Goal: Transaction & Acquisition: Obtain resource

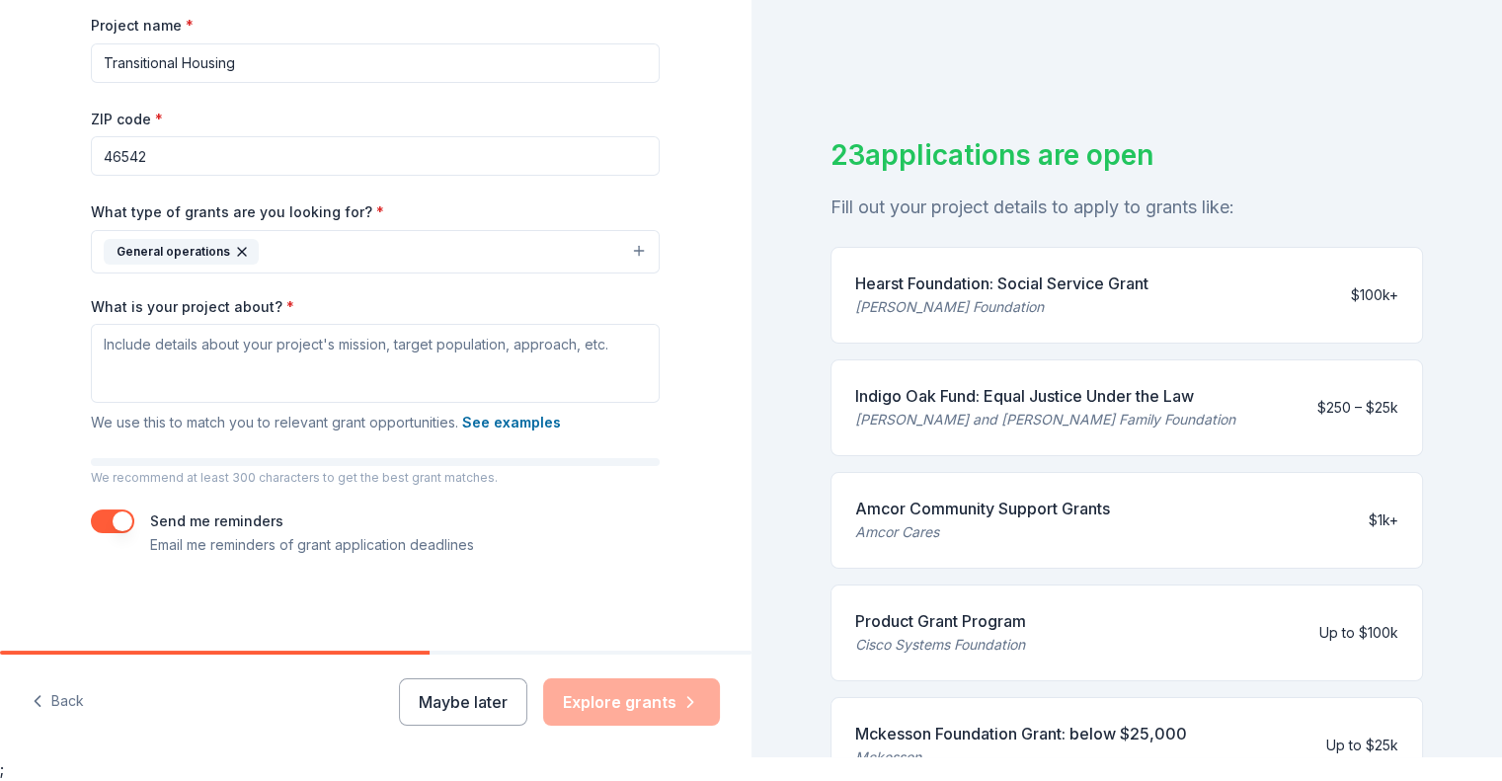
scroll to position [272, 0]
click at [254, 340] on textarea "What is your project about? *" at bounding box center [375, 362] width 569 height 79
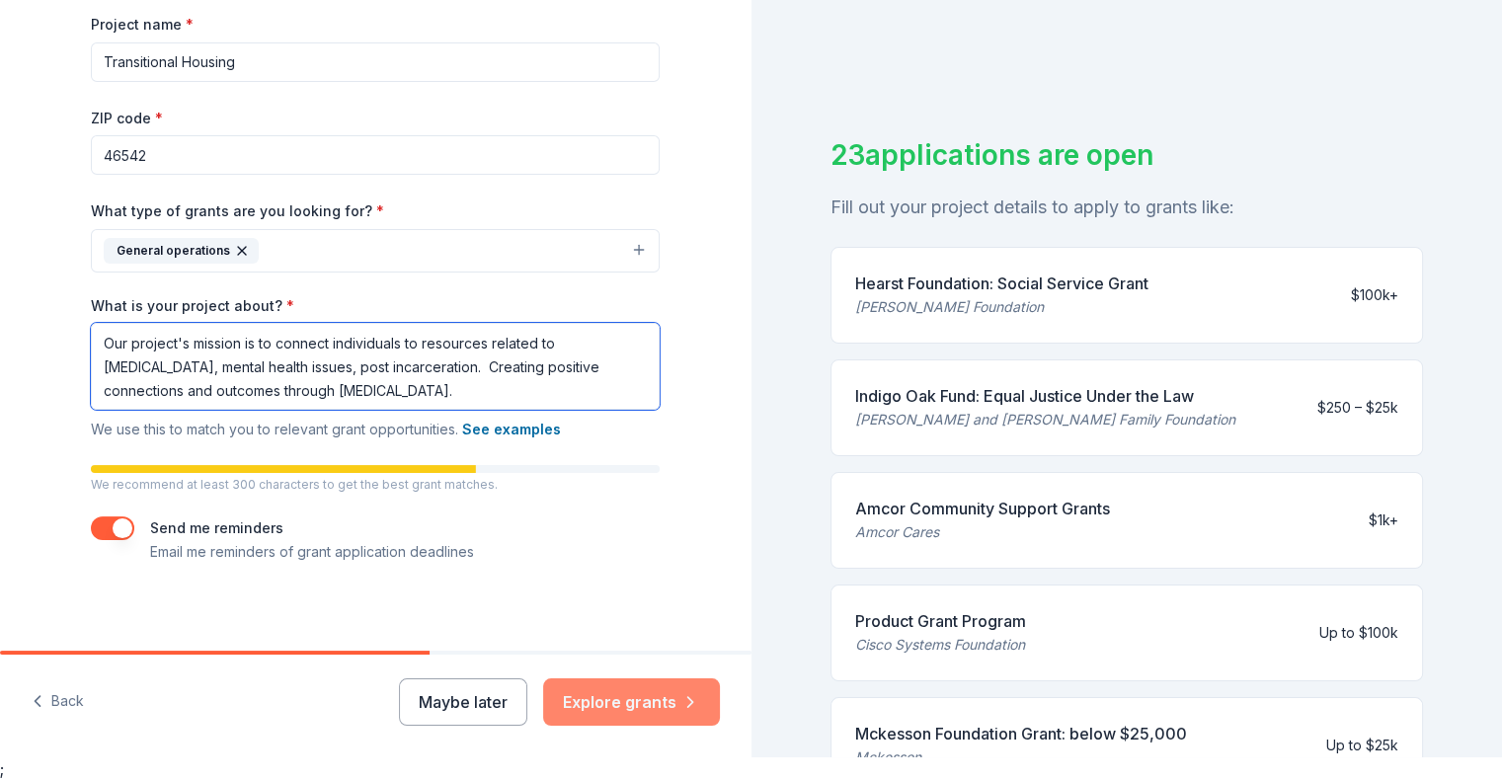
type textarea "Our project's mission is to connect individuals to resources related to substan…"
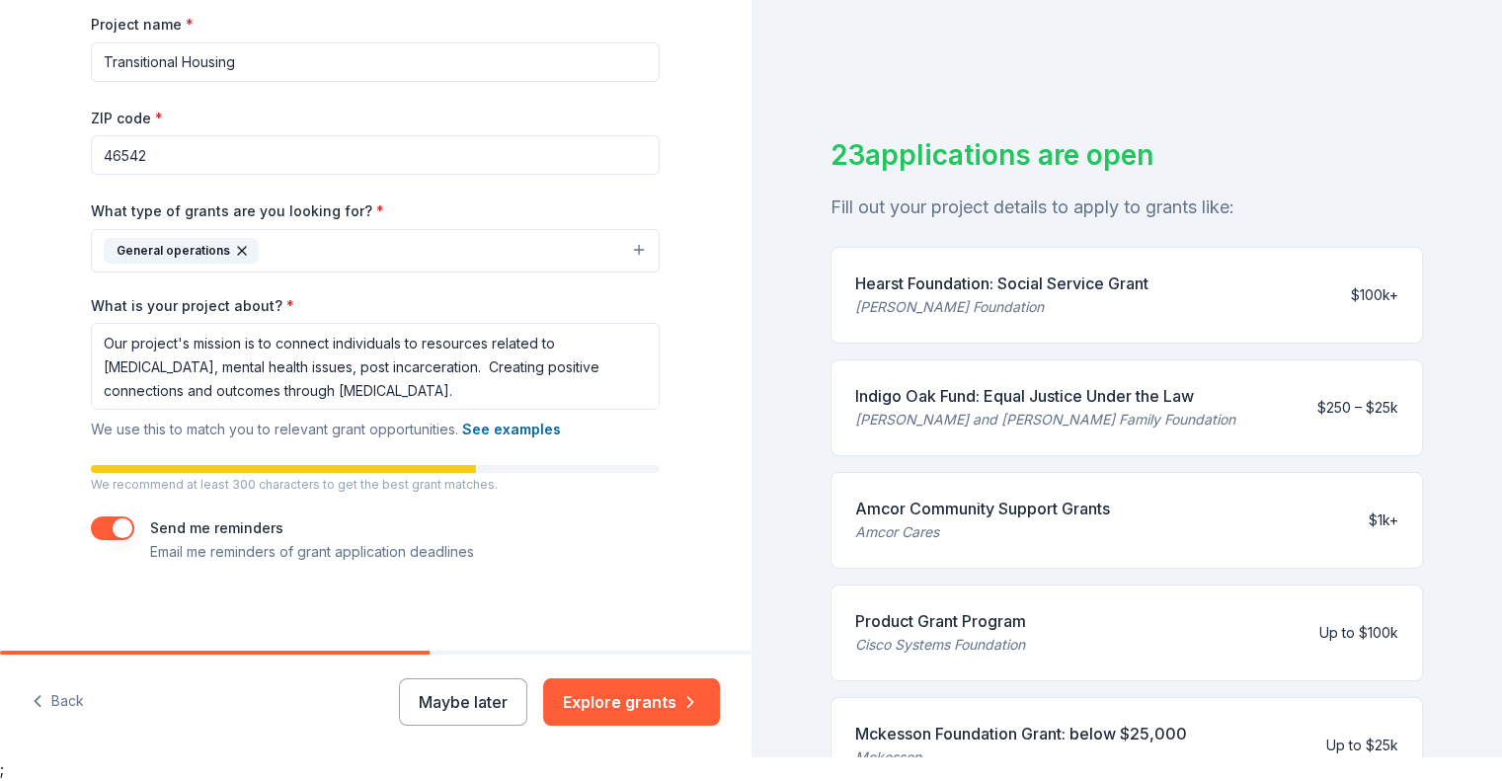
click at [634, 698] on button "Explore grants" at bounding box center [631, 701] width 177 height 47
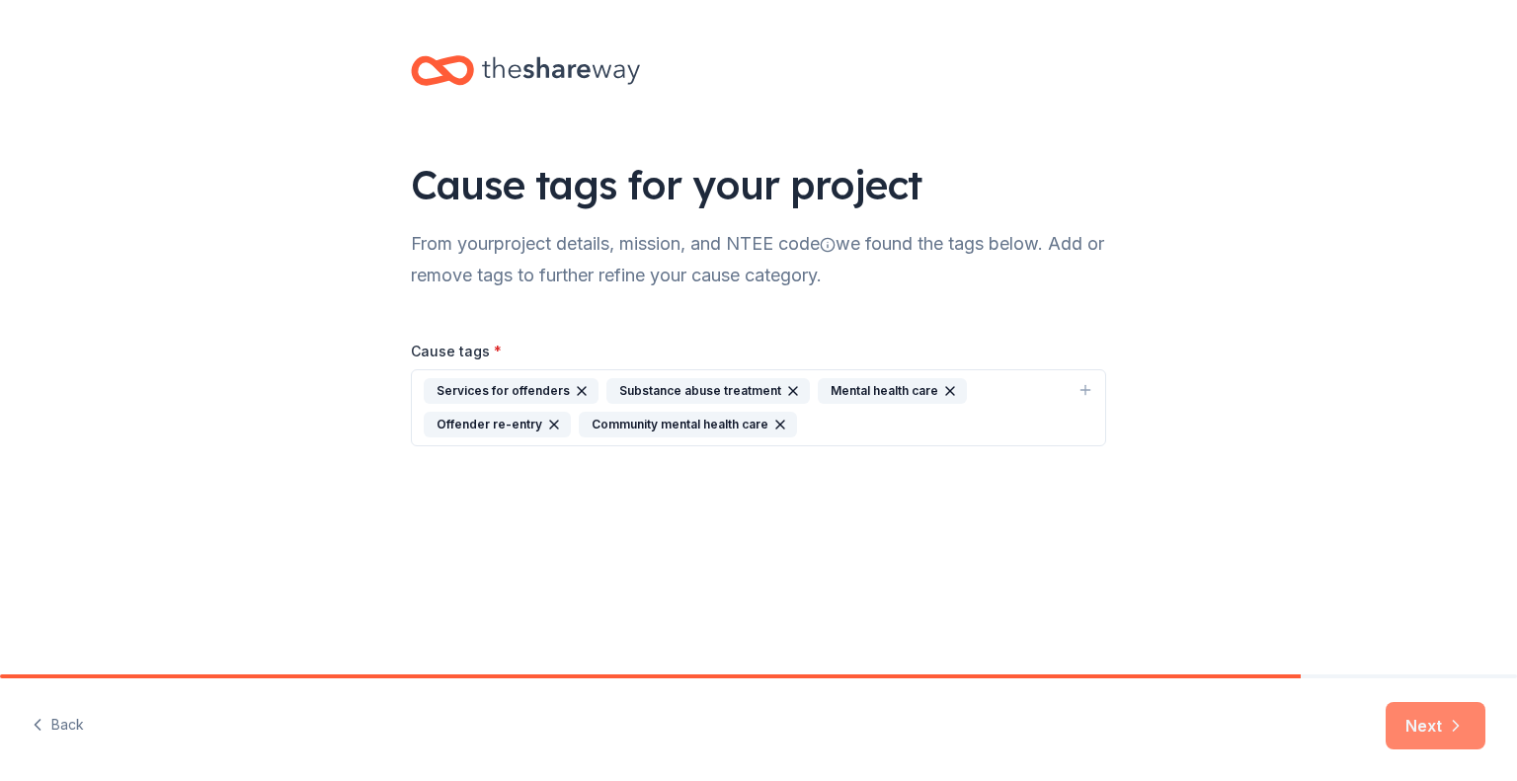
click at [1446, 738] on button "Next" at bounding box center [1435, 725] width 100 height 47
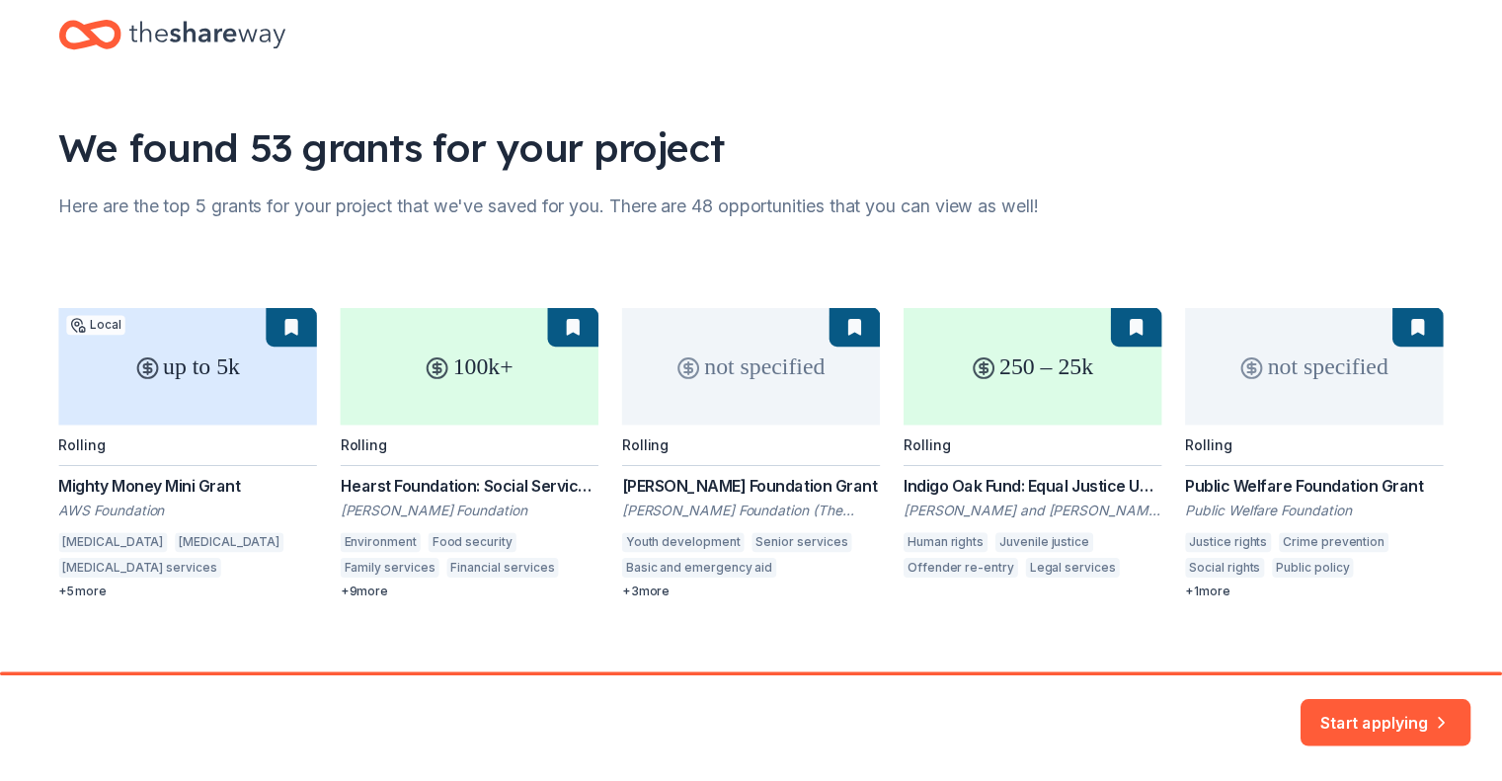
scroll to position [61, 0]
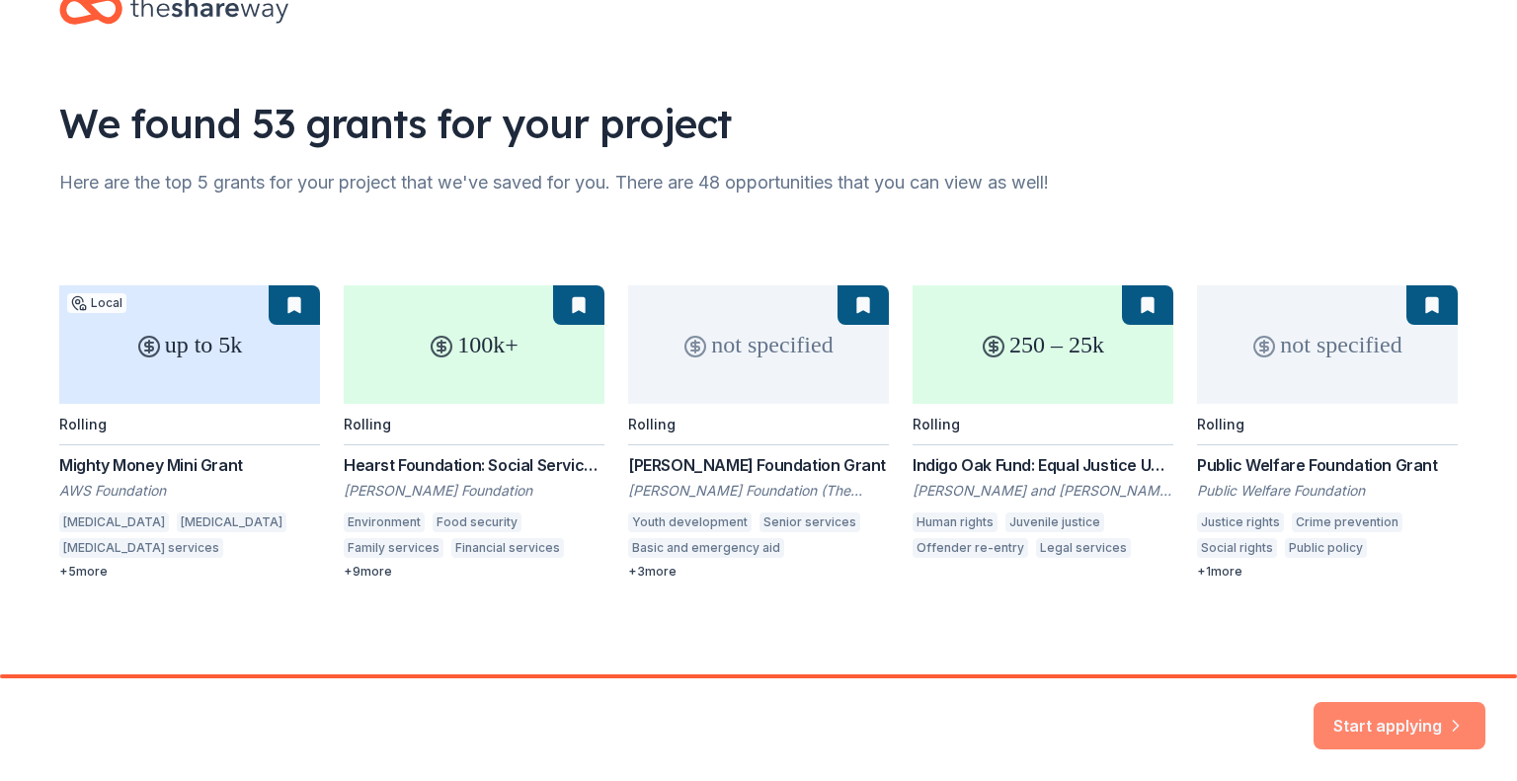
click at [1402, 714] on button "Start applying" at bounding box center [1399, 713] width 172 height 47
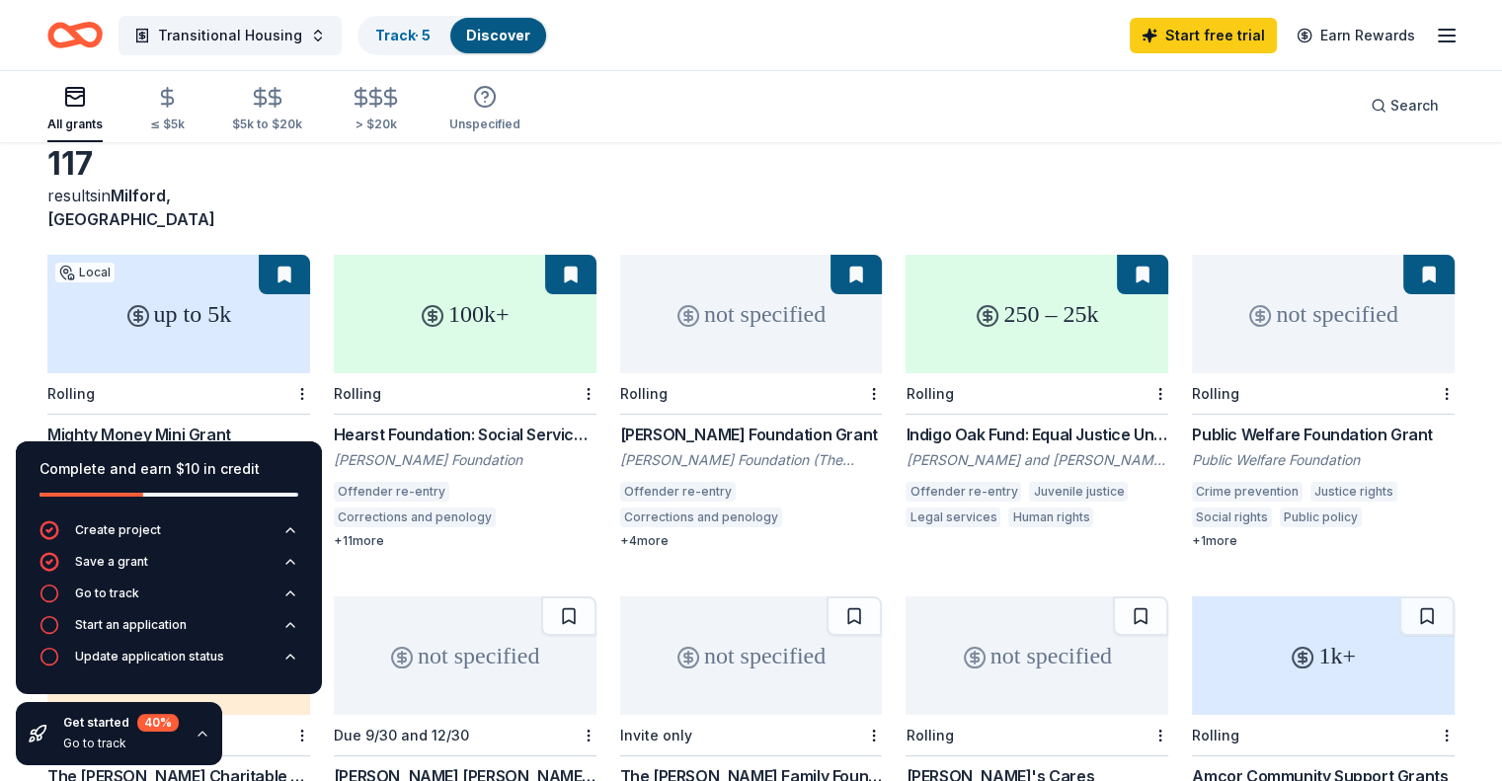
scroll to position [197, 0]
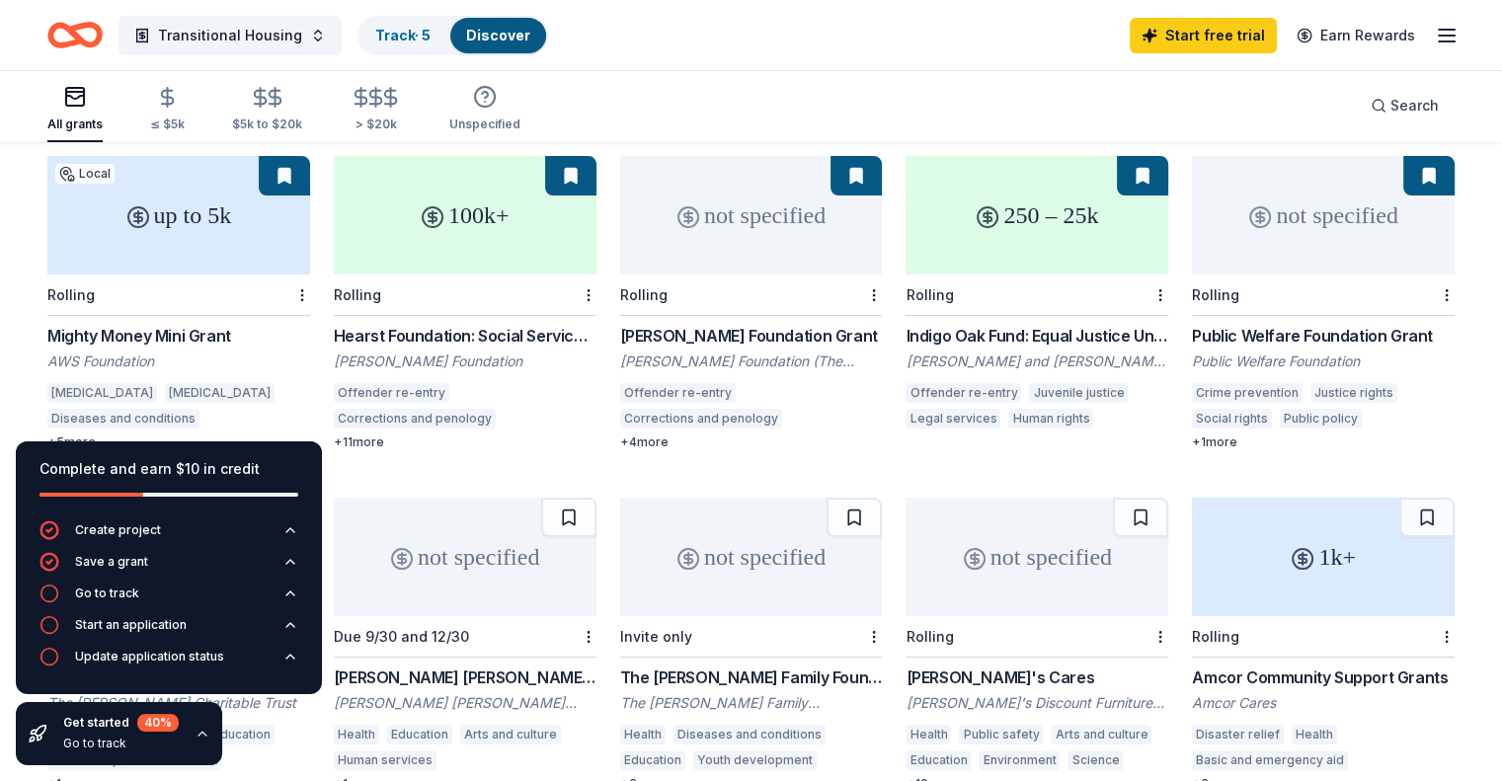
click at [481, 324] on div "Hearst Foundation: Social Service Grant" at bounding box center [465, 336] width 263 height 24
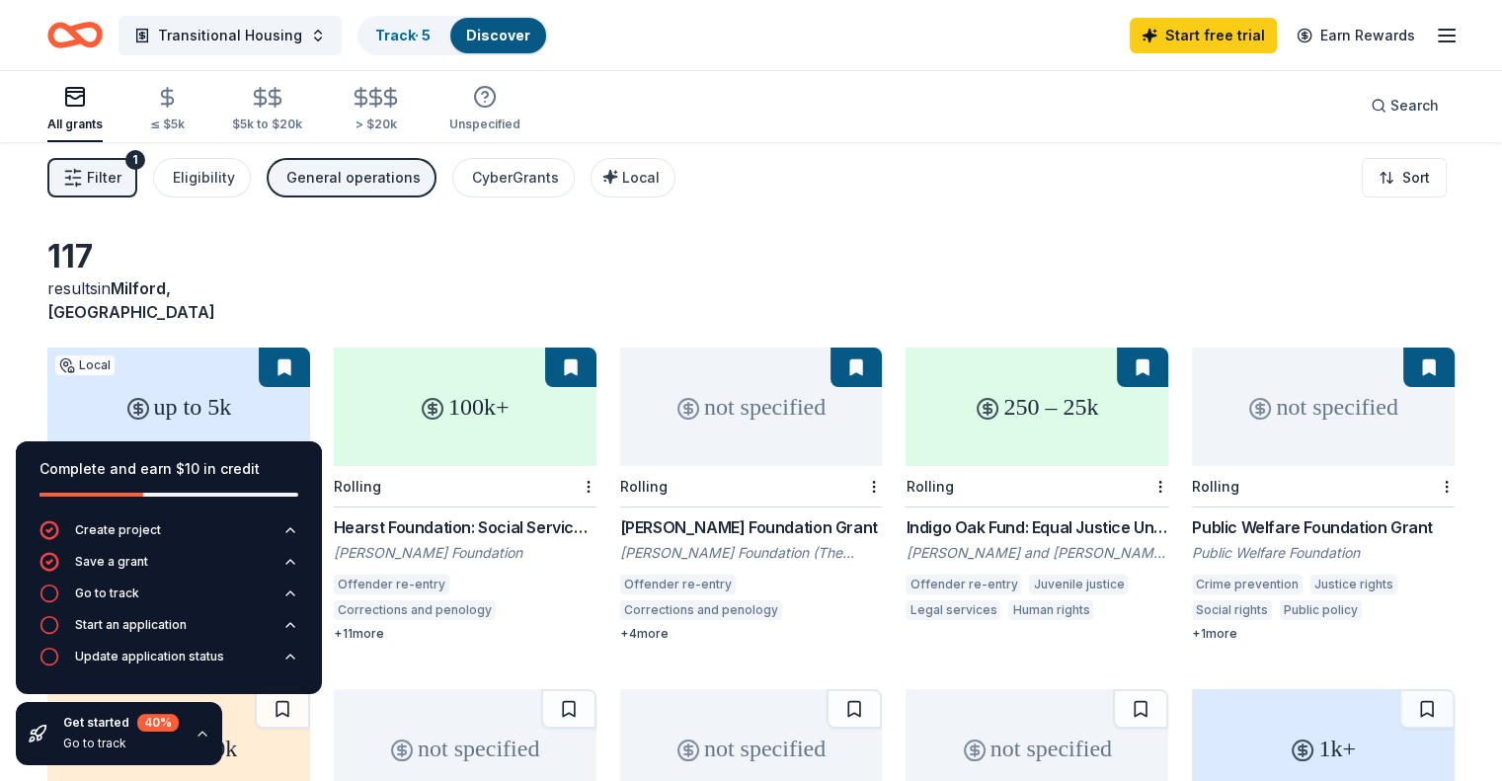
scroll to position [0, 0]
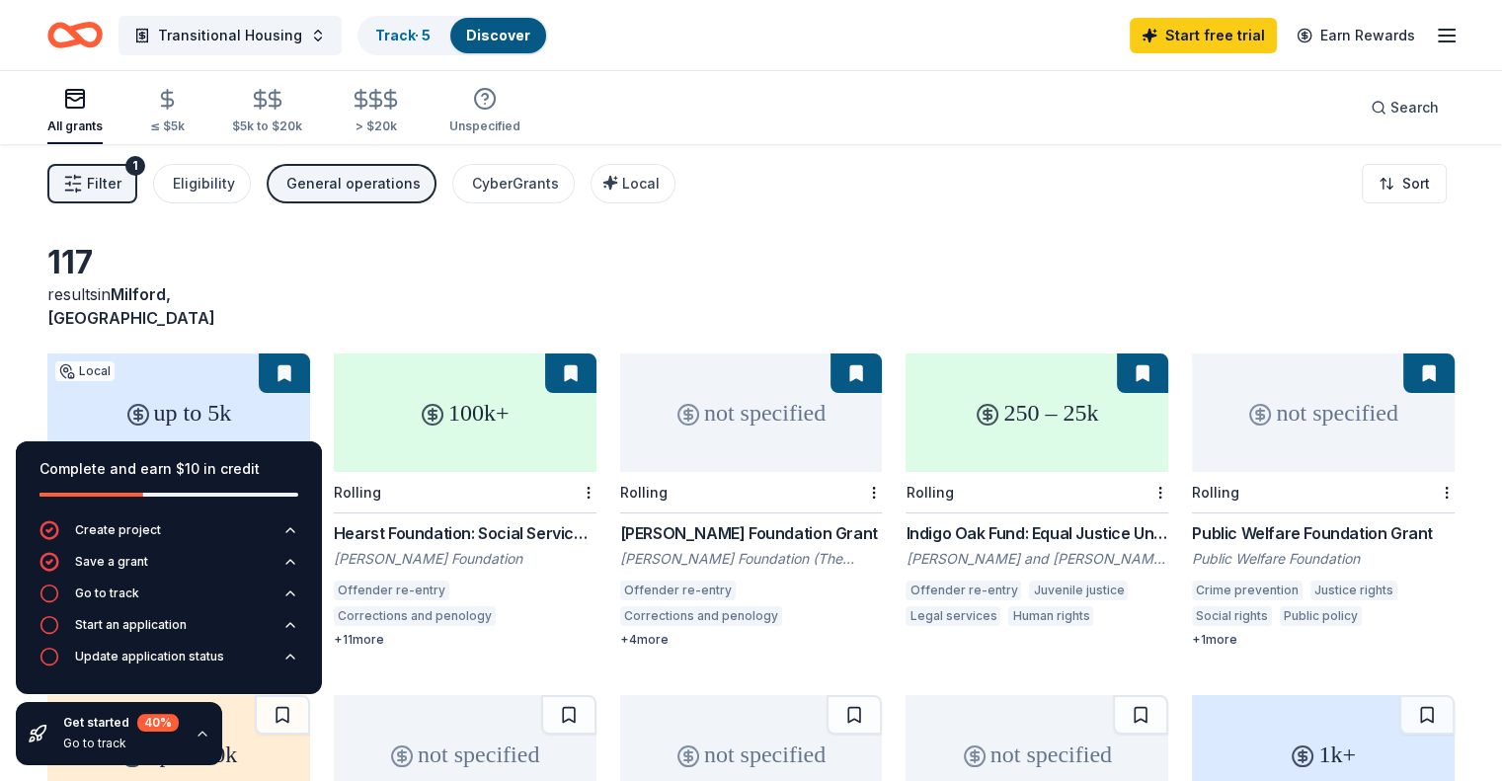
click at [1026, 521] on div "Indigo Oak Fund: Equal Justice Under the Law" at bounding box center [1036, 533] width 263 height 24
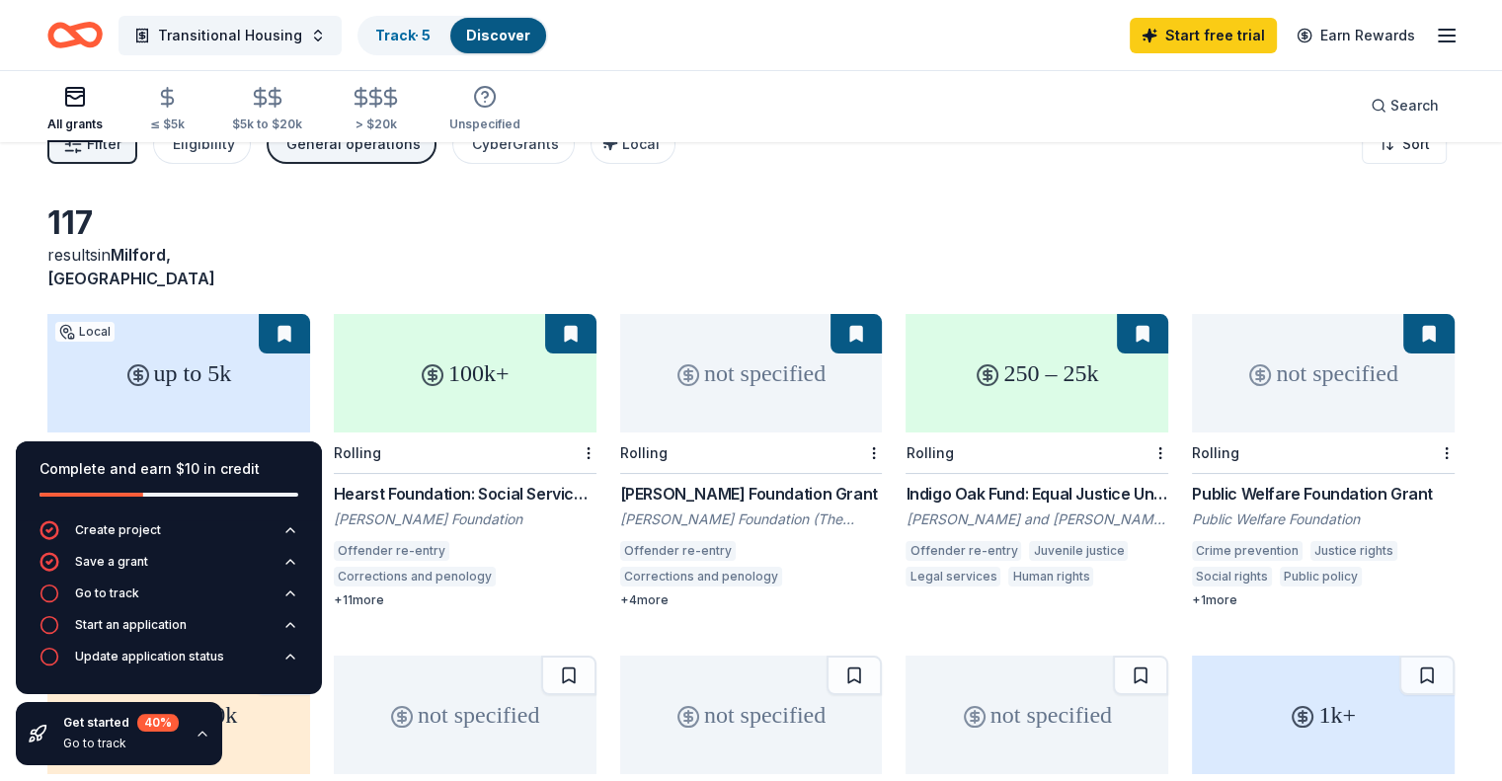
scroll to position [99, 0]
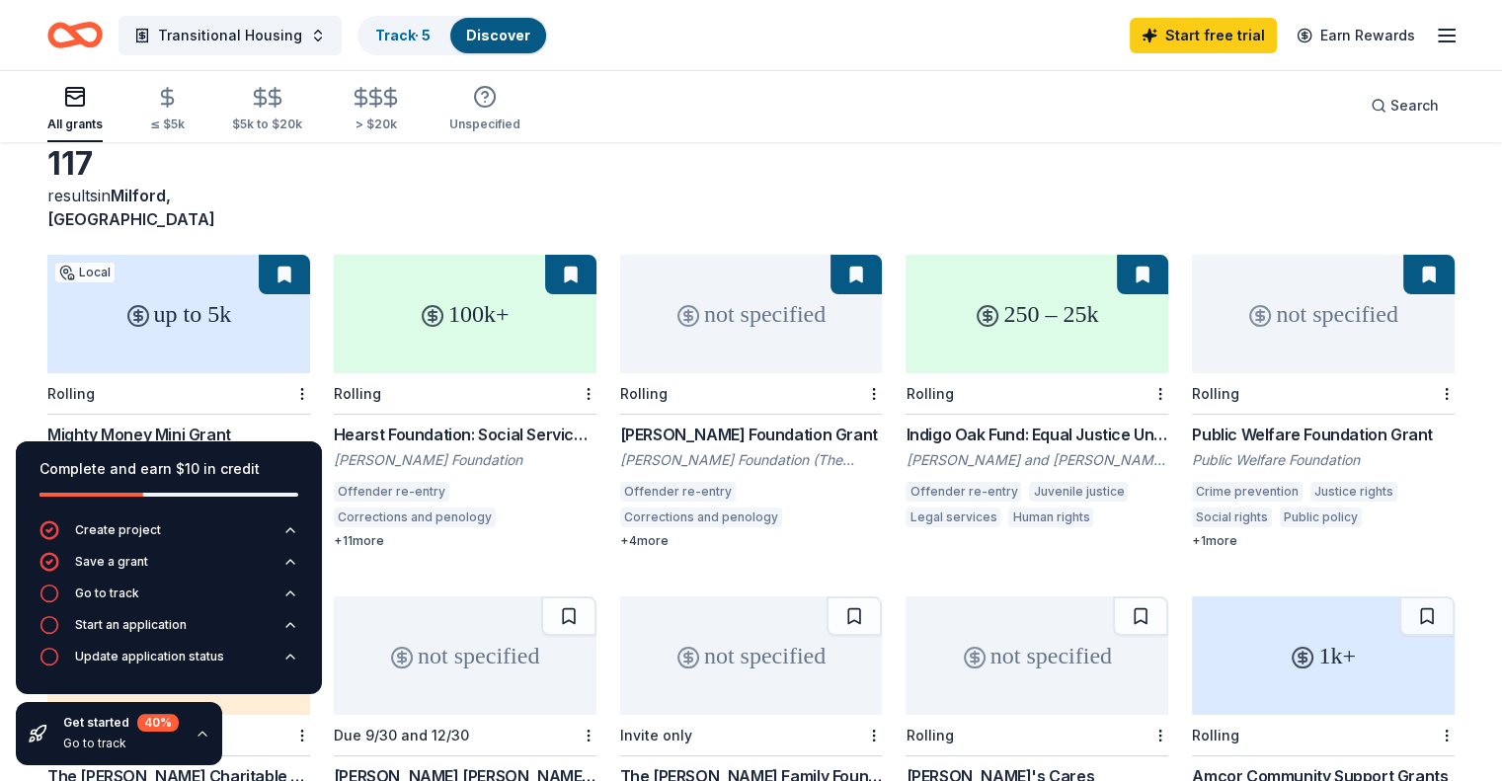
click at [727, 302] on div "not specified" at bounding box center [751, 314] width 263 height 118
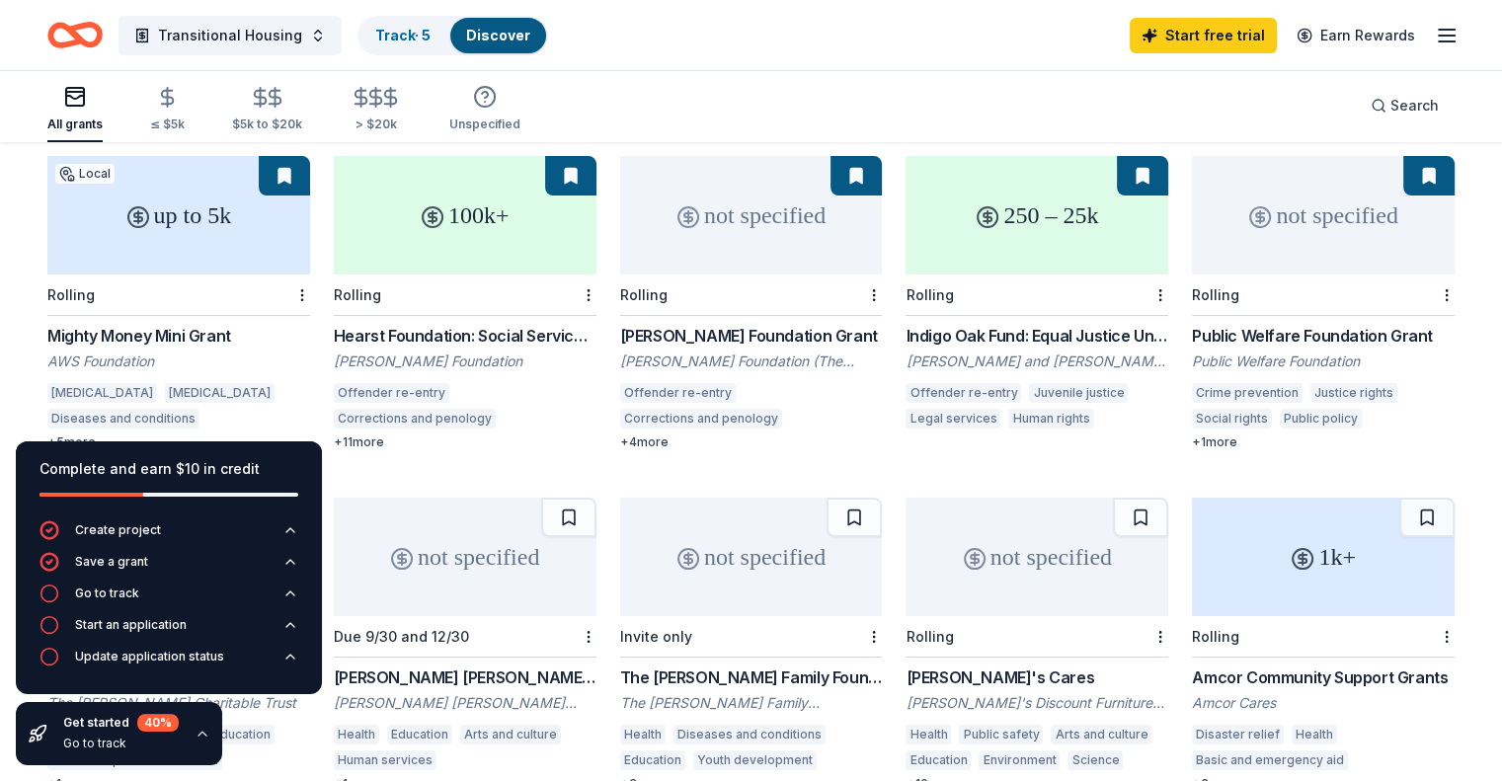
scroll to position [0, 0]
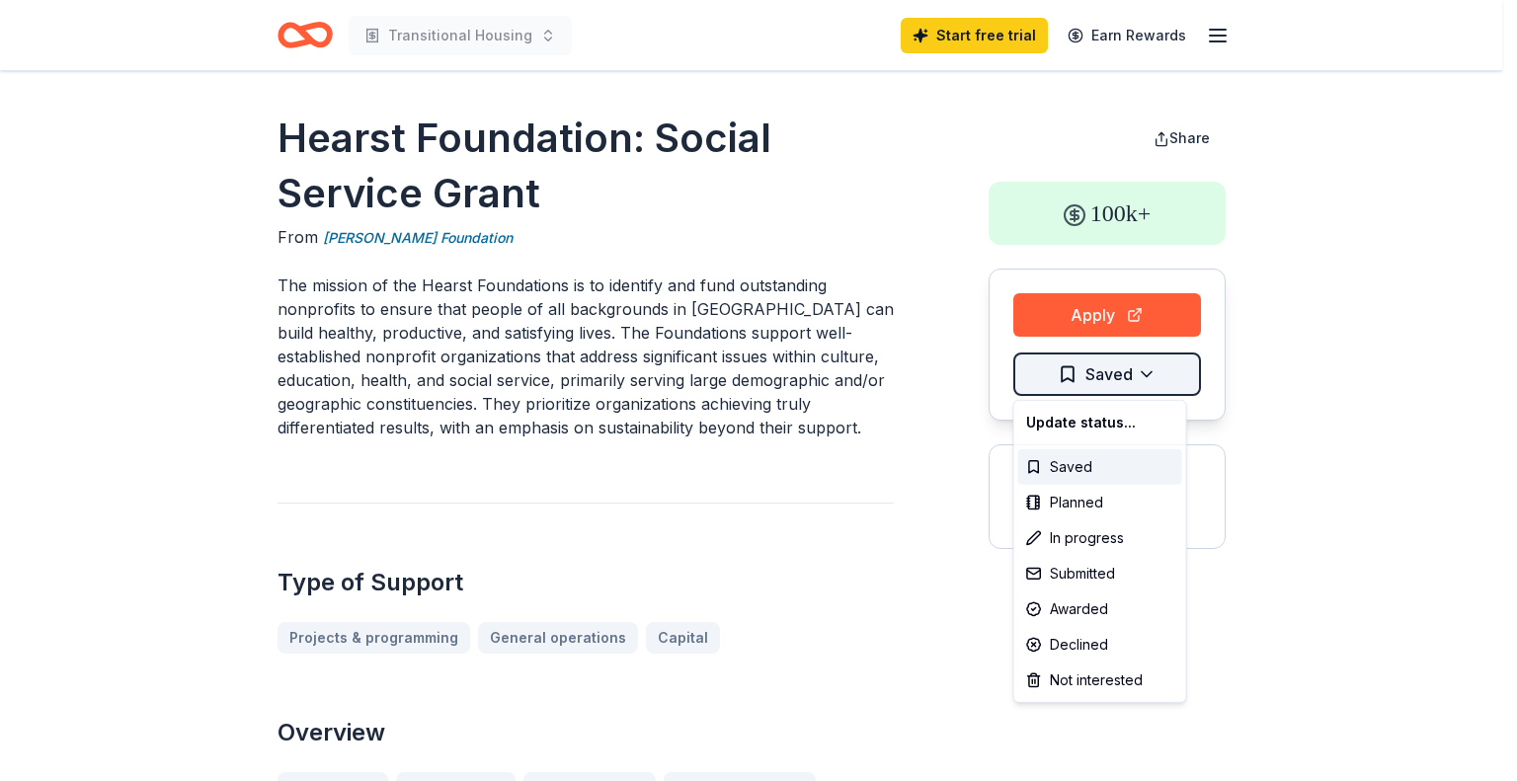
click at [1108, 374] on html "Transitional Housing Start free trial Earn Rewards Hearst Foundation: Social Se…" at bounding box center [758, 390] width 1517 height 781
click at [1073, 472] on div "Saved" at bounding box center [1100, 467] width 164 height 36
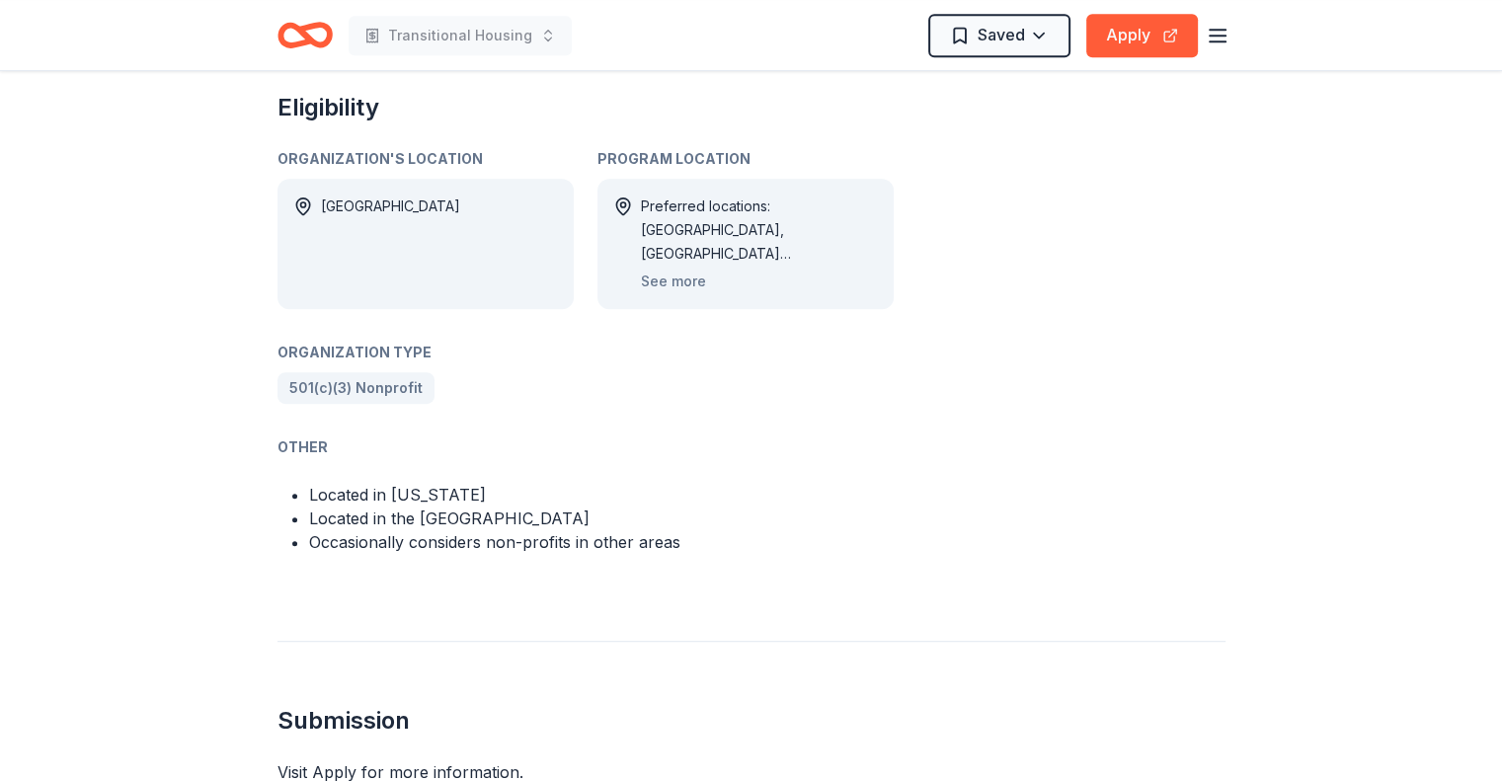
scroll to position [987, 0]
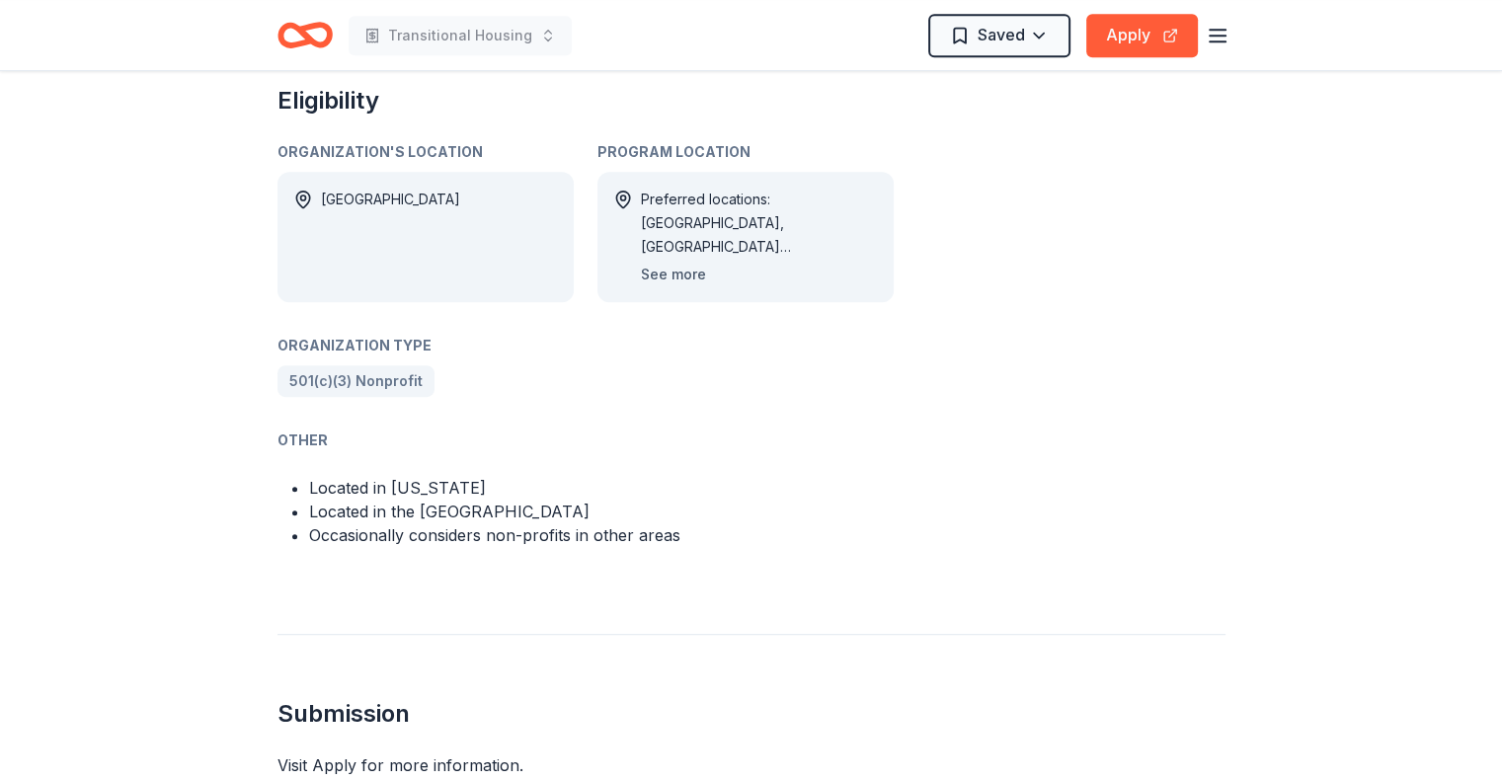
click at [676, 272] on button "See more" at bounding box center [673, 275] width 65 height 24
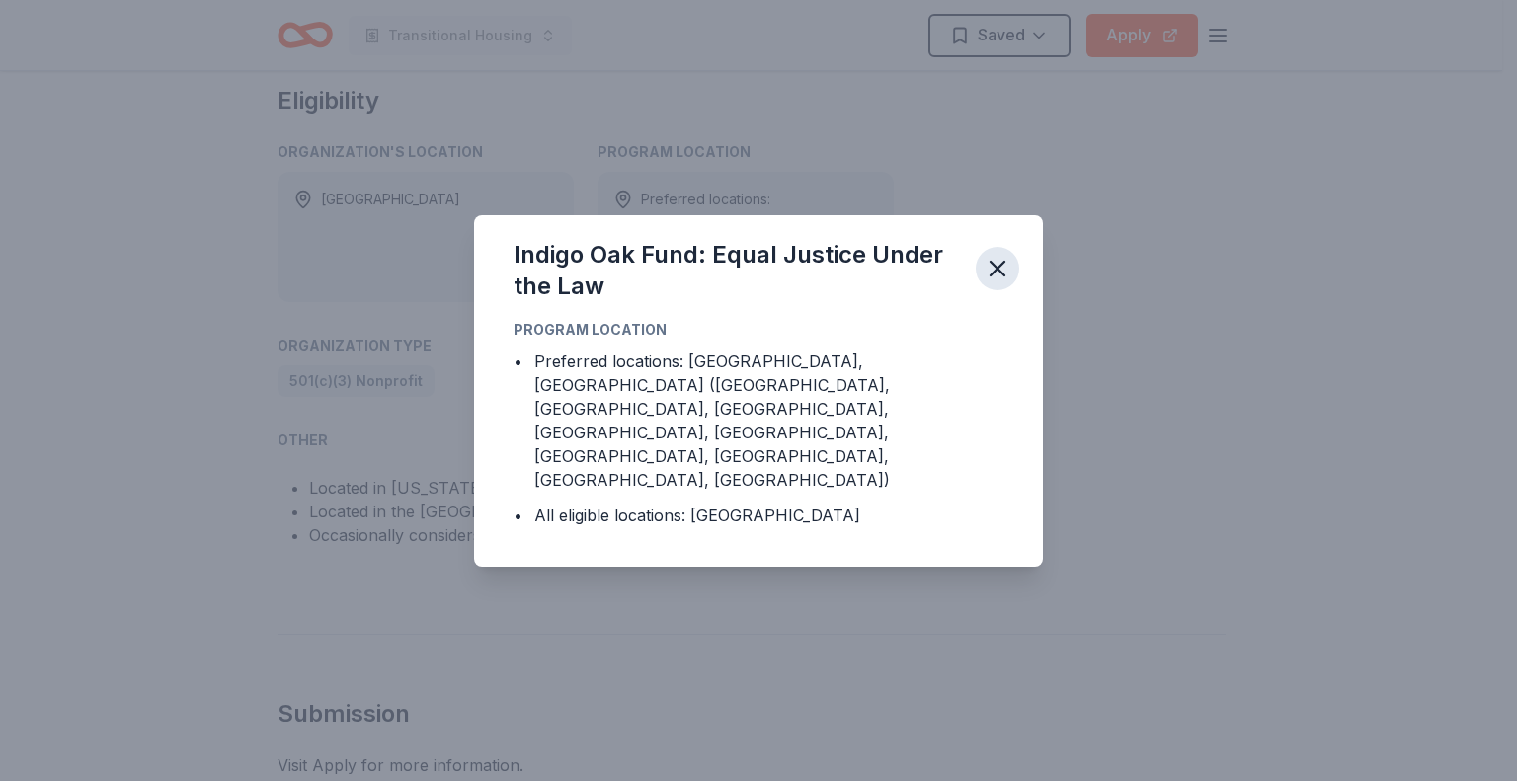
click at [1001, 279] on icon "button" at bounding box center [997, 269] width 28 height 28
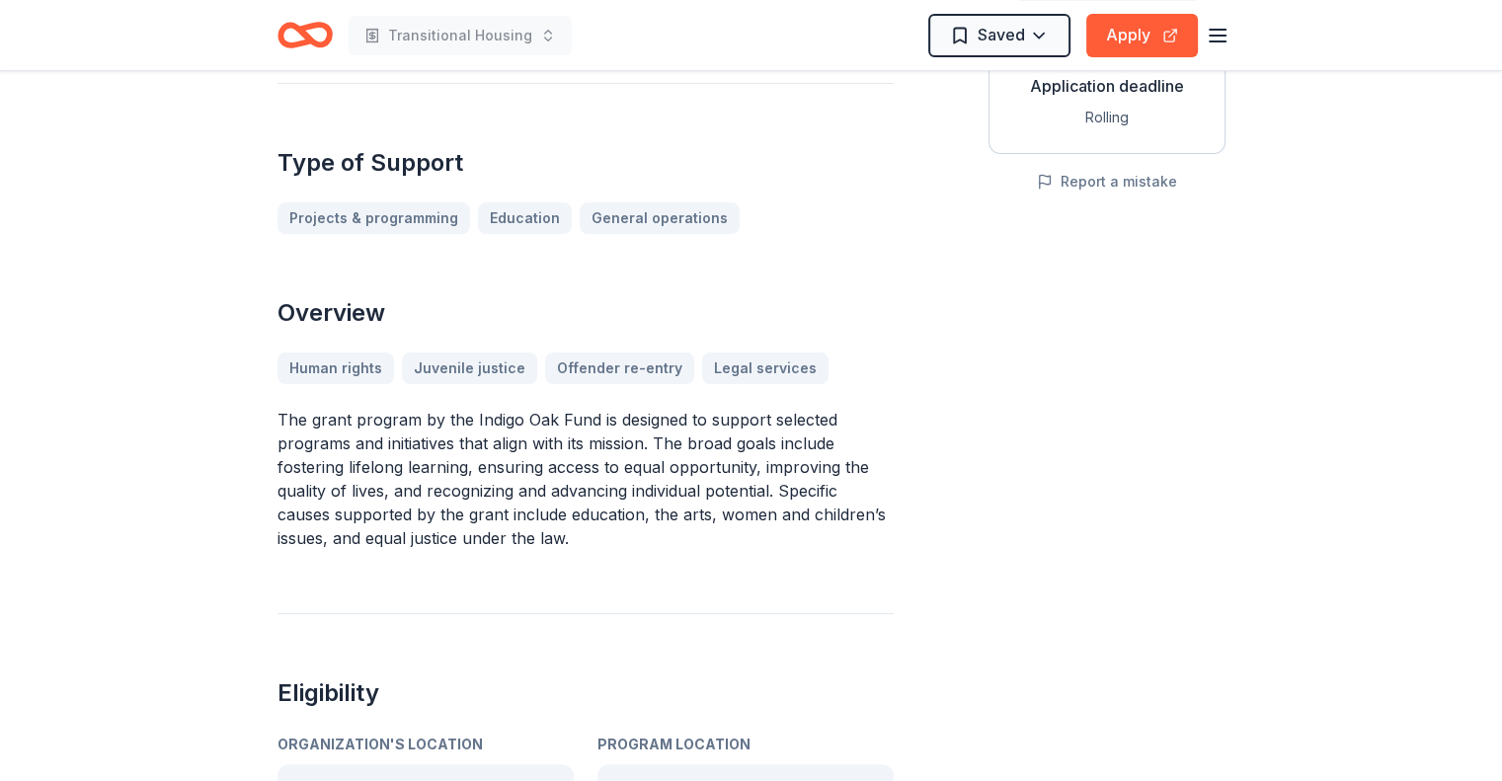
scroll to position [0, 0]
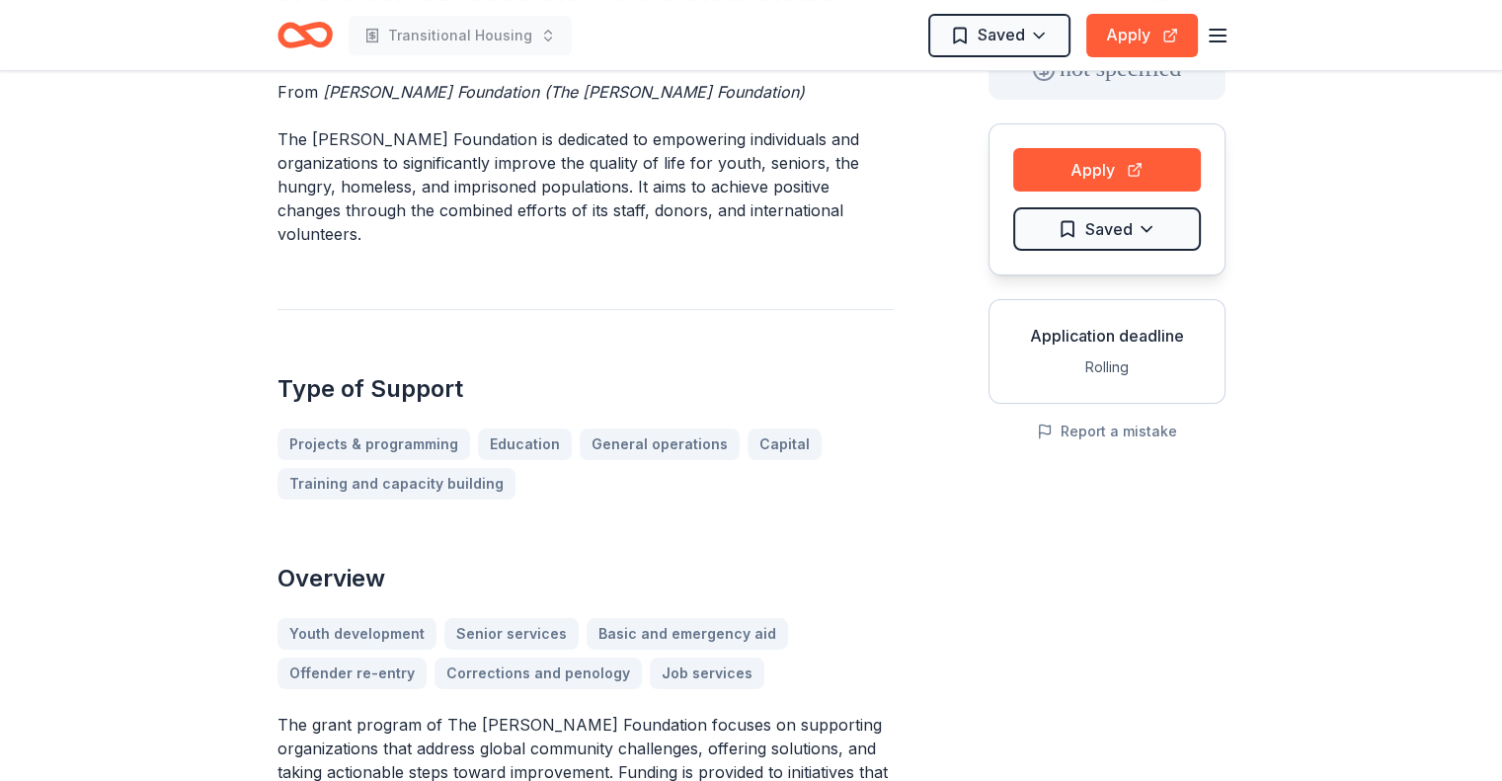
scroll to position [99, 0]
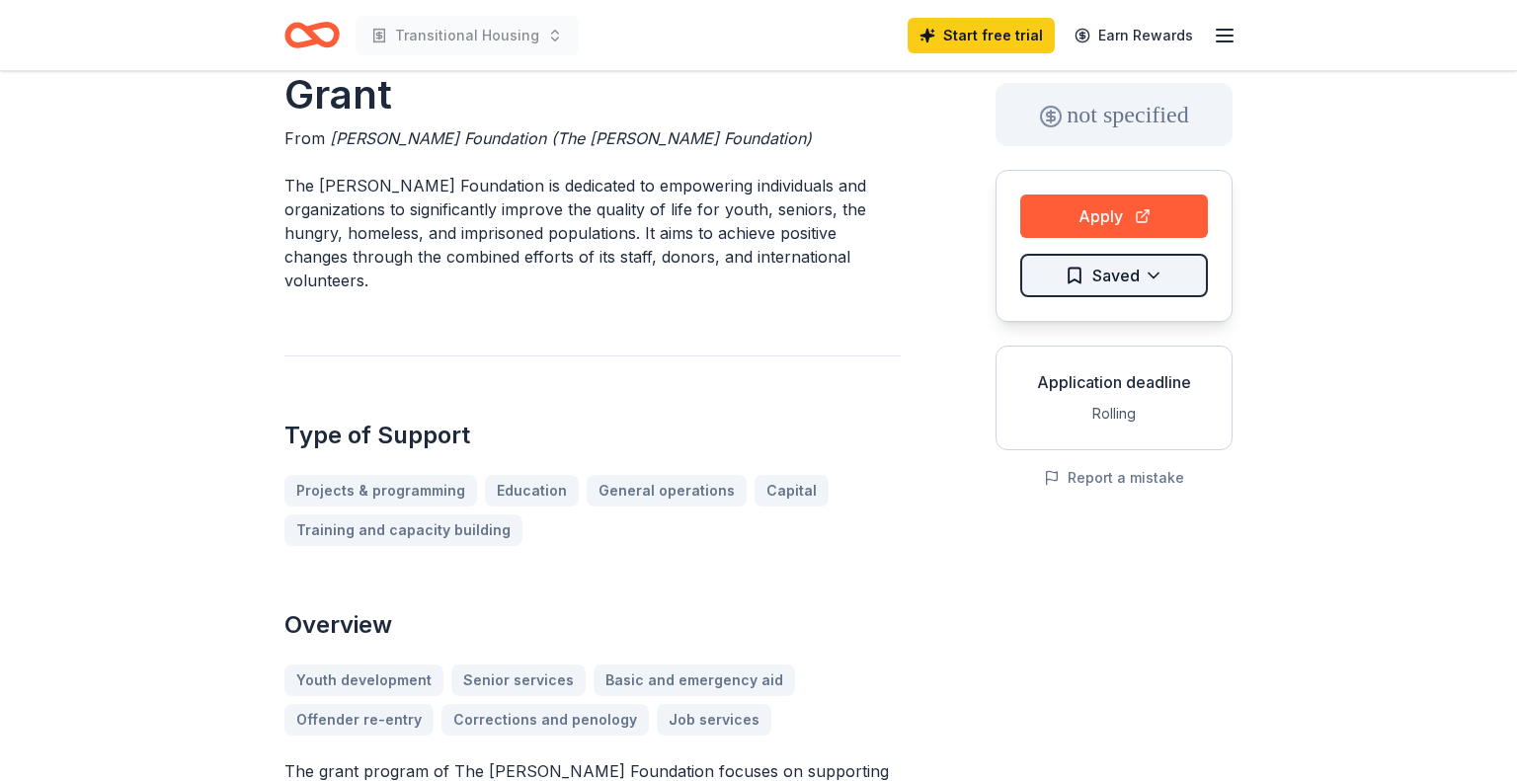
click at [1149, 275] on html "Transitional Housing Start free trial Earn Rewards [PERSON_NAME] Foundation Gra…" at bounding box center [758, 291] width 1517 height 781
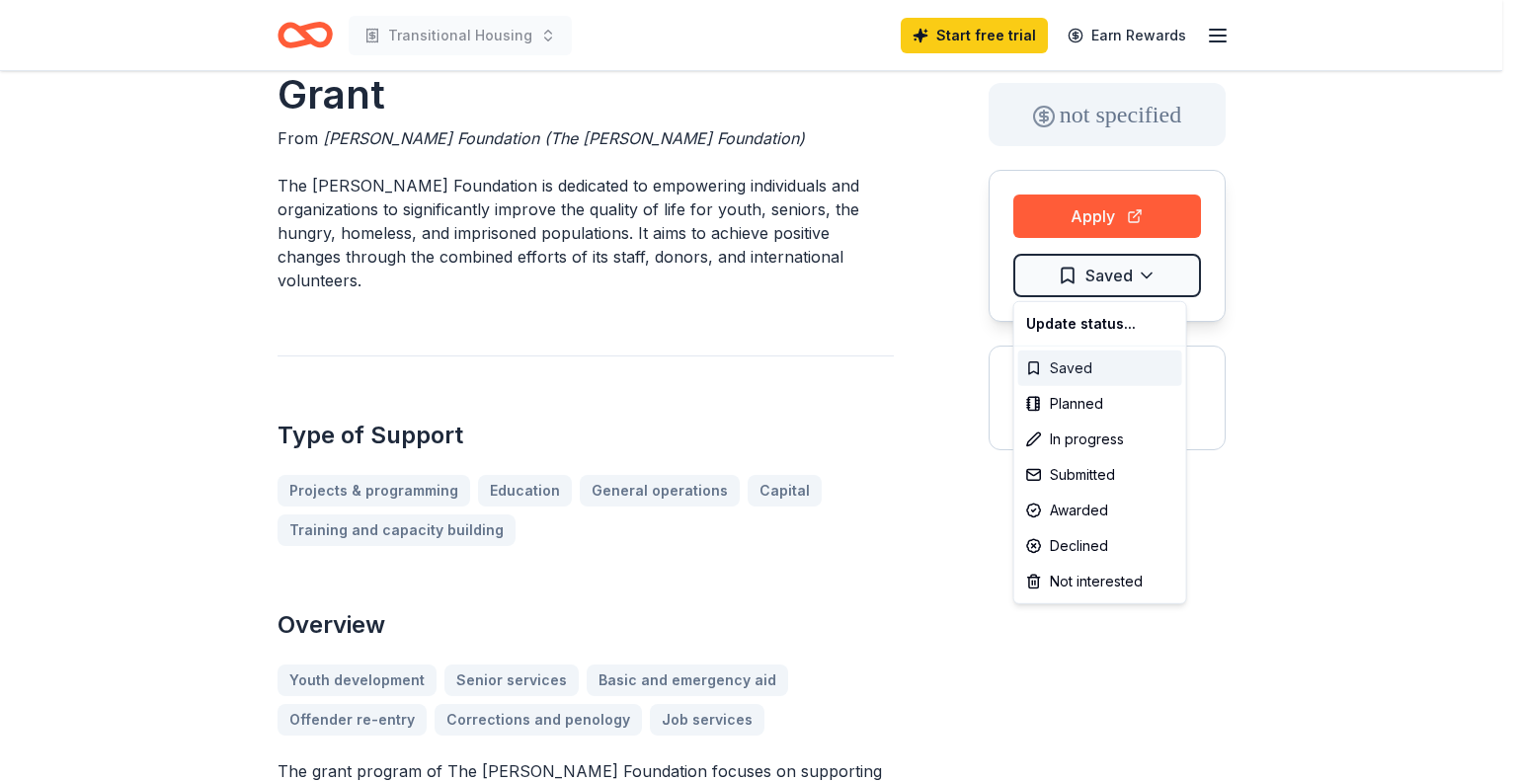
click at [1089, 370] on div "Saved" at bounding box center [1100, 369] width 164 height 36
